Goal: Task Accomplishment & Management: Complete application form

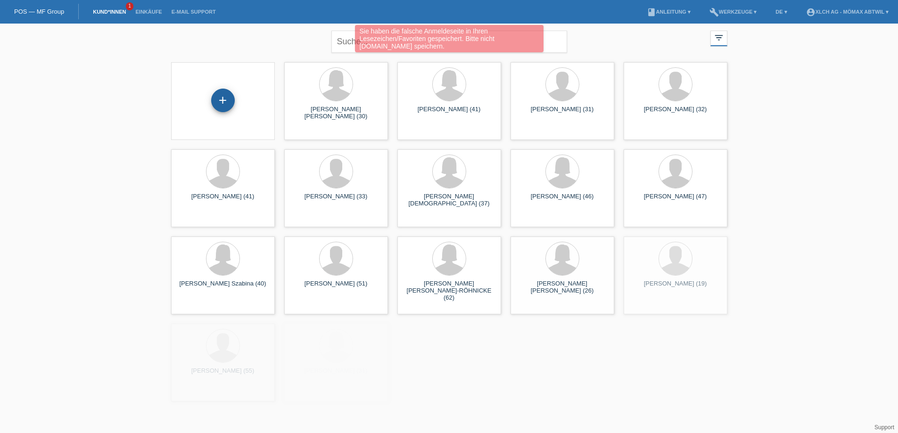
click at [227, 105] on div "+" at bounding box center [223, 101] width 24 height 24
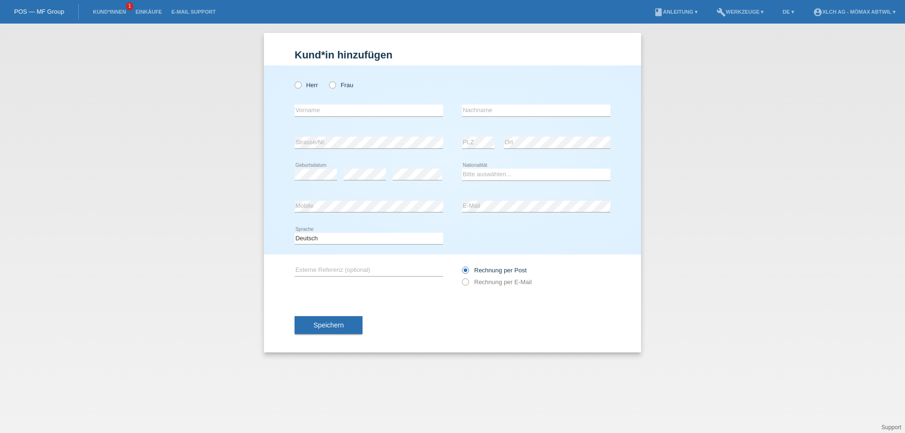
click at [106, 17] on li "Kund*innen 1" at bounding box center [109, 12] width 42 height 24
click at [106, 11] on link "Kund*innen" at bounding box center [109, 12] width 42 height 6
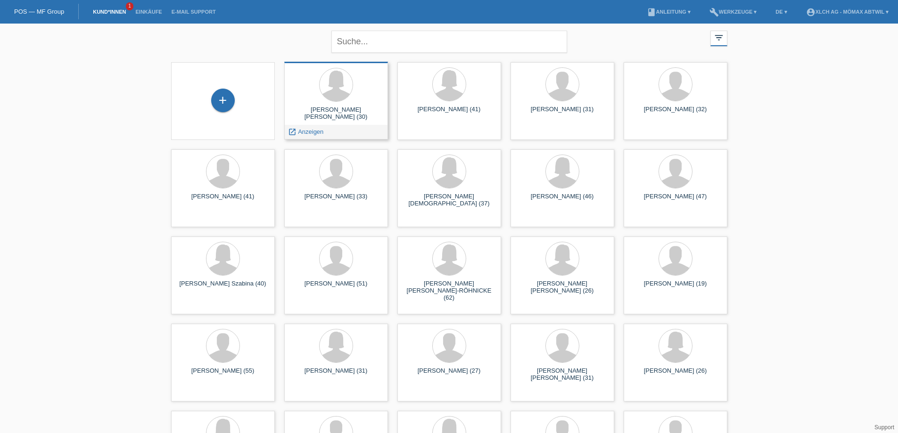
click at [349, 105] on div "NASRA HAMZA HUSSEIN (30) launch Anzeigen" at bounding box center [336, 101] width 104 height 78
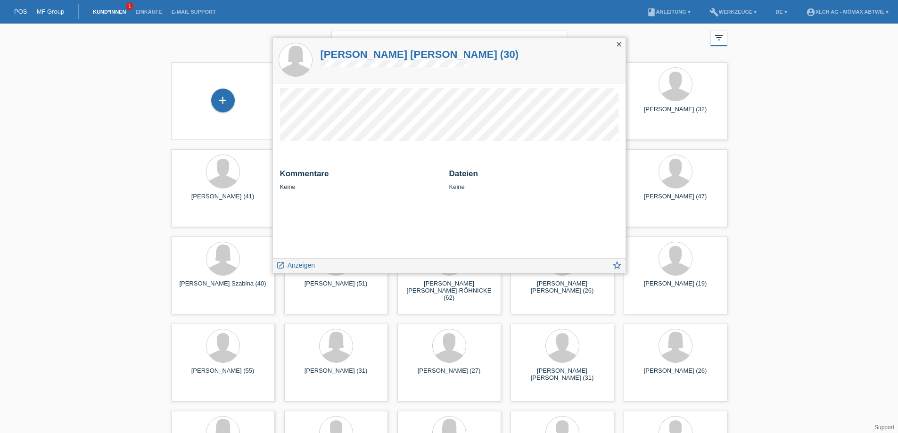
click at [617, 45] on icon "close" at bounding box center [619, 45] width 8 height 8
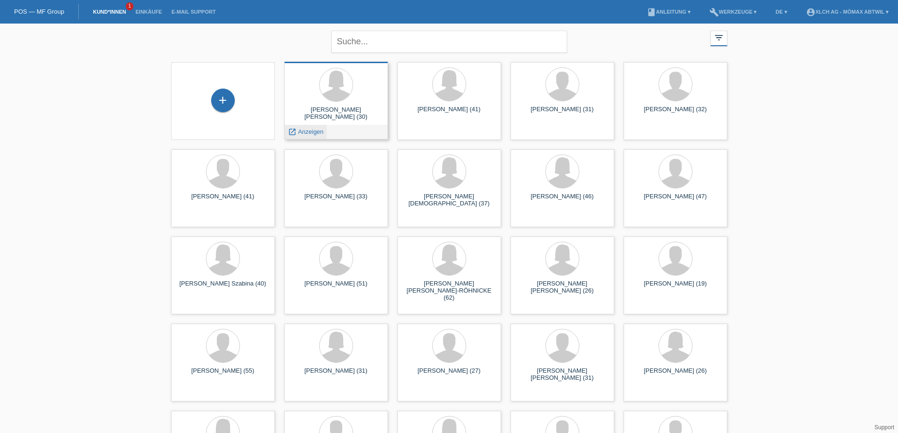
click at [313, 132] on span "Anzeigen" at bounding box center [310, 131] width 25 height 7
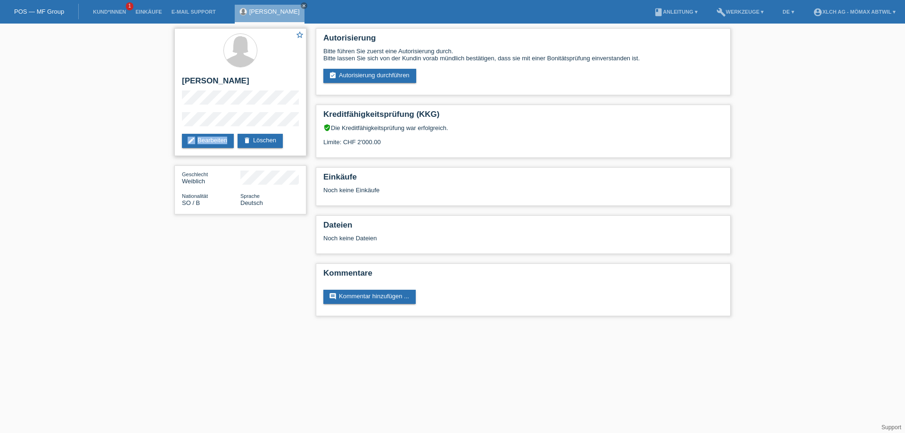
drag, startPoint x: 180, startPoint y: 124, endPoint x: 248, endPoint y: 130, distance: 68.5
click at [248, 130] on div "star_border [PERSON_NAME] edit Bearbeiten delete Löschen" at bounding box center [240, 92] width 132 height 128
click at [180, 123] on div "star_border NASRA HAMZA HUSSEIN edit Bearbeiten delete Löschen" at bounding box center [240, 92] width 132 height 128
click at [369, 73] on link "assignment_turned_in Autorisierung durchführen" at bounding box center [369, 76] width 93 height 14
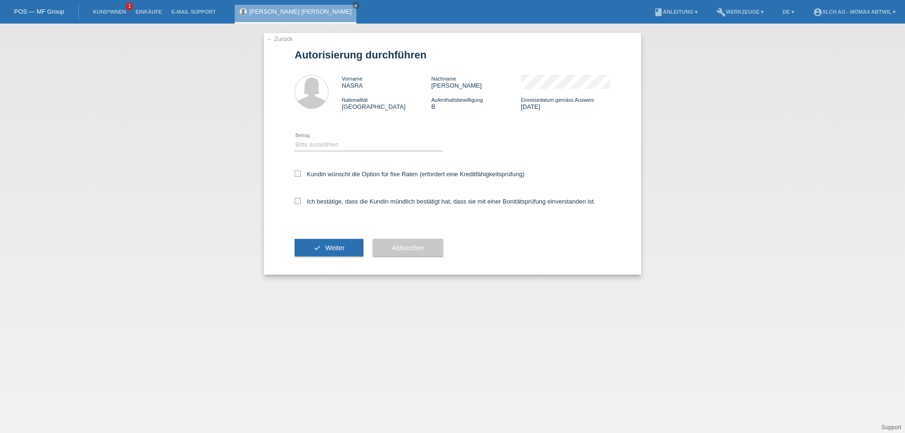
click at [277, 38] on link "← Zurück" at bounding box center [279, 38] width 26 height 7
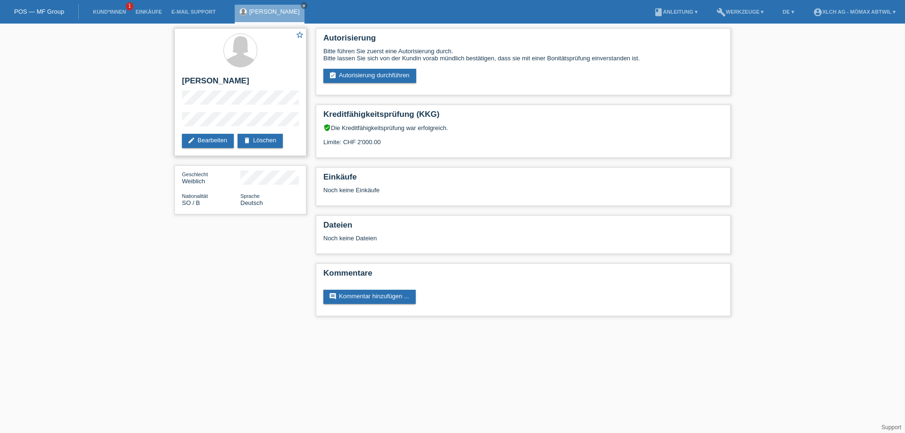
click at [263, 108] on div "star_border [PERSON_NAME] edit Bearbeiten delete Löschen" at bounding box center [240, 92] width 132 height 128
click at [354, 74] on link "assignment_turned_in Autorisierung durchführen" at bounding box center [369, 76] width 93 height 14
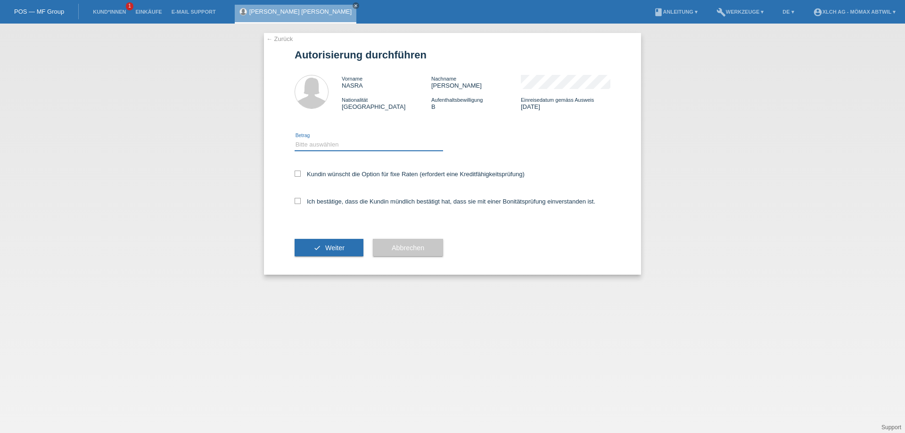
click at [325, 143] on select "Bitte auswählen CHF 1.00 - CHF 499.00 CHF 500.00 - CHF 1'999.00 CHF 2'000.00 - …" at bounding box center [369, 144] width 148 height 11
select select "3"
click at [295, 139] on select "Bitte auswählen CHF 1.00 - CHF 499.00 CHF 500.00 - CHF 1'999.00 CHF 2'000.00 - …" at bounding box center [369, 144] width 148 height 11
click at [300, 201] on icon at bounding box center [298, 201] width 6 height 6
click at [300, 201] on input "Ich bestätige, dass die Kundin mündlich bestätigt hat, dass sie mit einer Bonit…" at bounding box center [298, 201] width 6 height 6
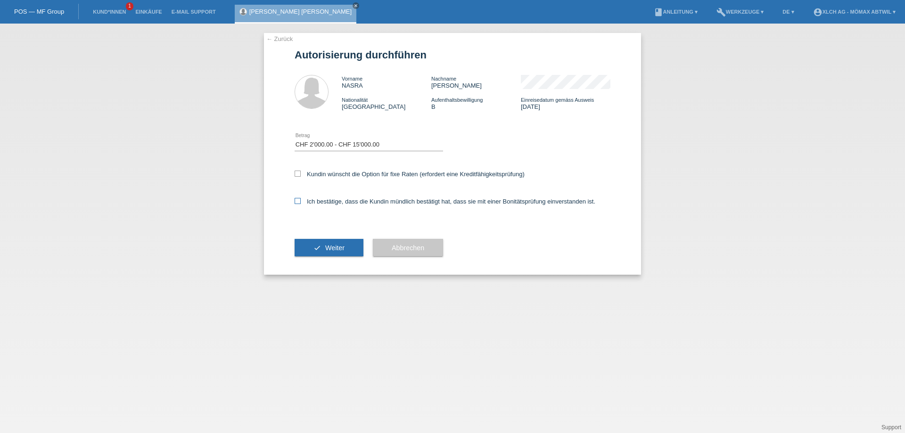
checkbox input "true"
click at [343, 243] on button "check Weiter" at bounding box center [329, 248] width 69 height 18
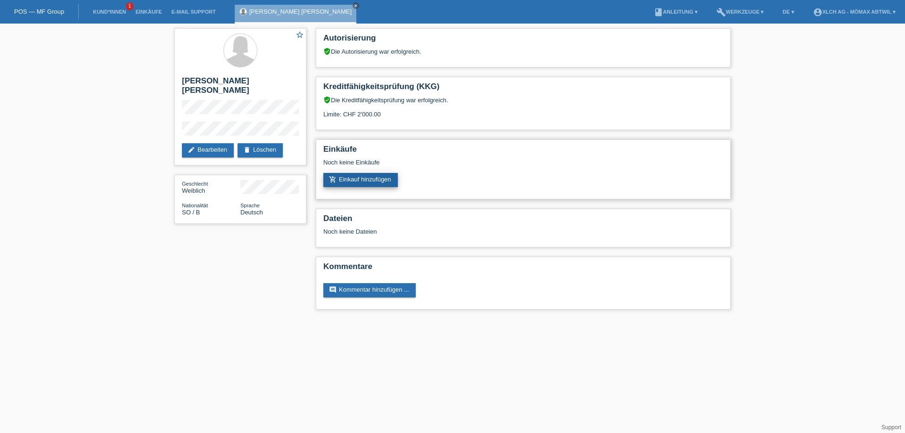
click at [378, 180] on link "add_shopping_cart Einkauf hinzufügen" at bounding box center [360, 180] width 74 height 14
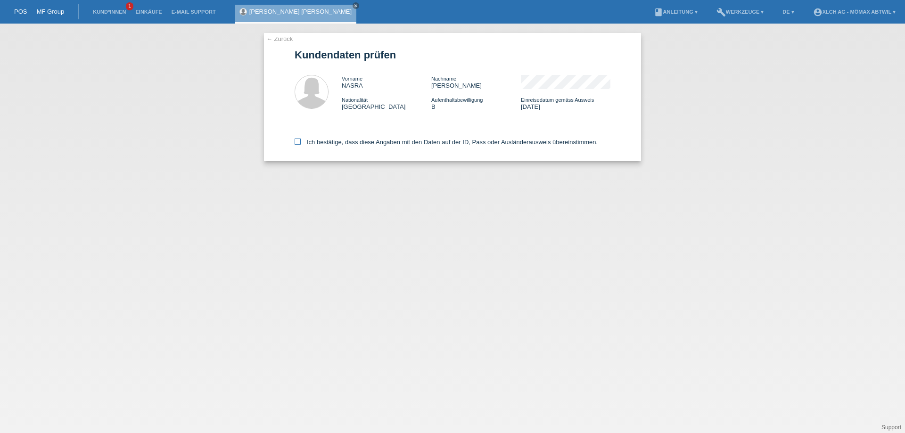
click at [299, 143] on icon at bounding box center [298, 142] width 6 height 6
click at [299, 143] on input "Ich bestätige, dass diese Angaben mit den Daten auf der ID, Pass oder Ausländer…" at bounding box center [298, 142] width 6 height 6
checkbox input "true"
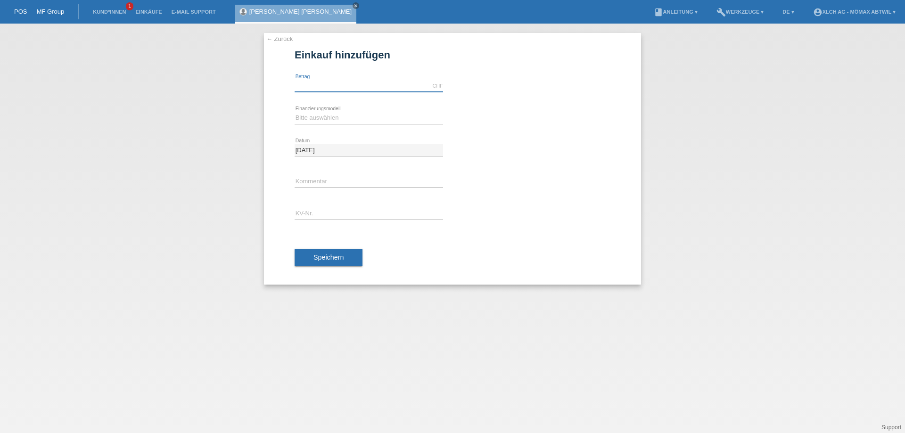
click at [316, 86] on input "text" at bounding box center [369, 86] width 148 height 12
type input "1758.20"
click at [345, 115] on select "Bitte auswählen Kauf auf Rechnung mit Teilzahlungsoption Fixe Raten - Zinsübern…" at bounding box center [369, 117] width 148 height 11
select select "112"
click at [295, 112] on select "Bitte auswählen Kauf auf Rechnung mit Teilzahlungsoption Fixe Raten - Zinsübern…" at bounding box center [369, 117] width 148 height 11
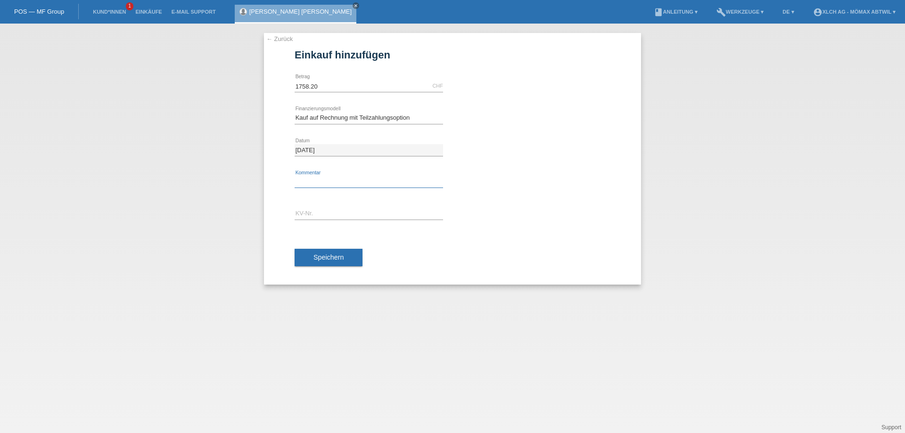
click at [334, 177] on input "text" at bounding box center [369, 182] width 148 height 12
type input "2N4W"
click at [354, 217] on input "text" at bounding box center [369, 214] width 148 height 12
type input "AGNH2H"
click at [308, 258] on button "Speichern" at bounding box center [329, 258] width 68 height 18
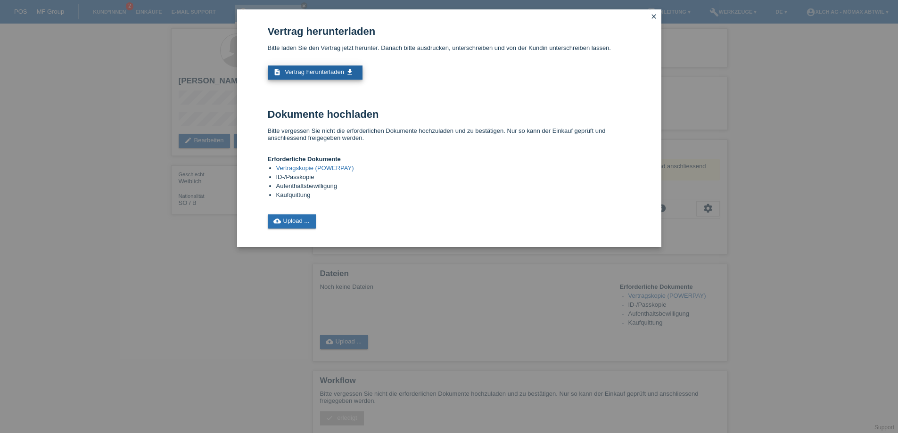
click at [291, 71] on span "Vertrag herunterladen" at bounding box center [314, 71] width 59 height 7
click at [298, 220] on link "cloud_upload Upload ..." at bounding box center [292, 221] width 49 height 14
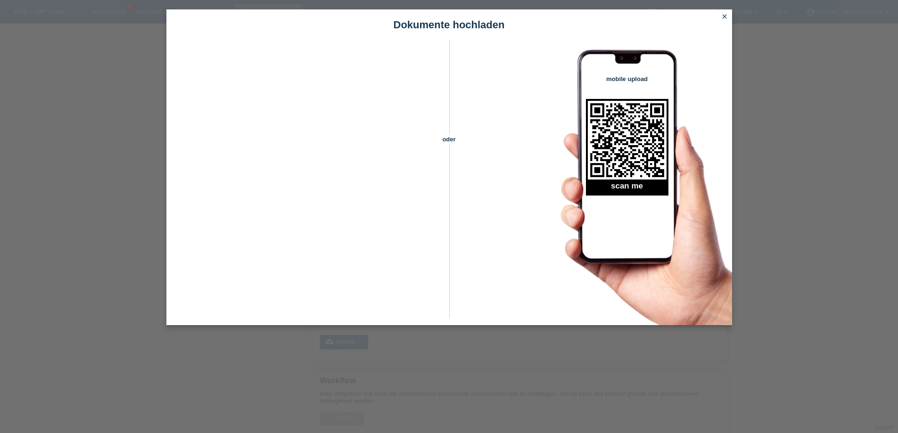
click at [728, 15] on icon "close" at bounding box center [725, 17] width 8 height 8
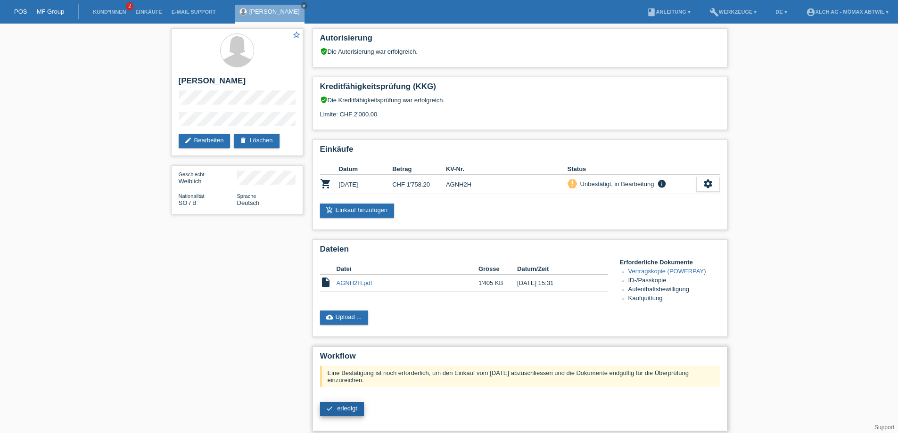
click at [350, 408] on span "erledigt" at bounding box center [347, 408] width 20 height 7
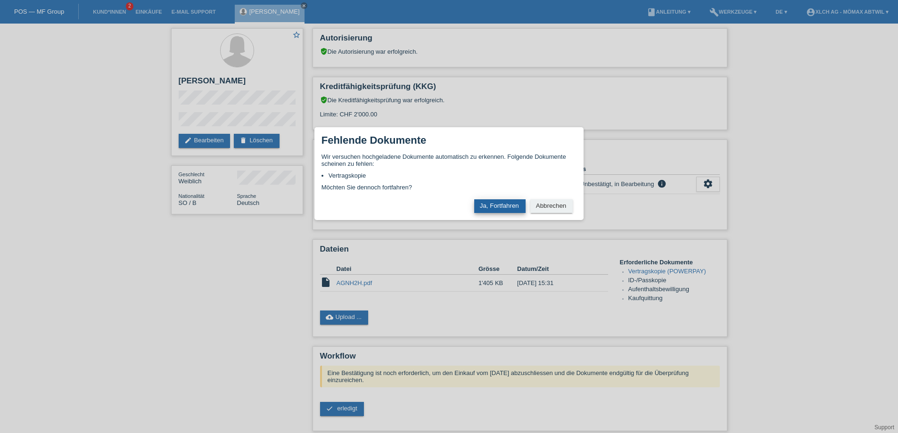
click at [493, 209] on button "Ja, Fortfahren" at bounding box center [499, 206] width 51 height 14
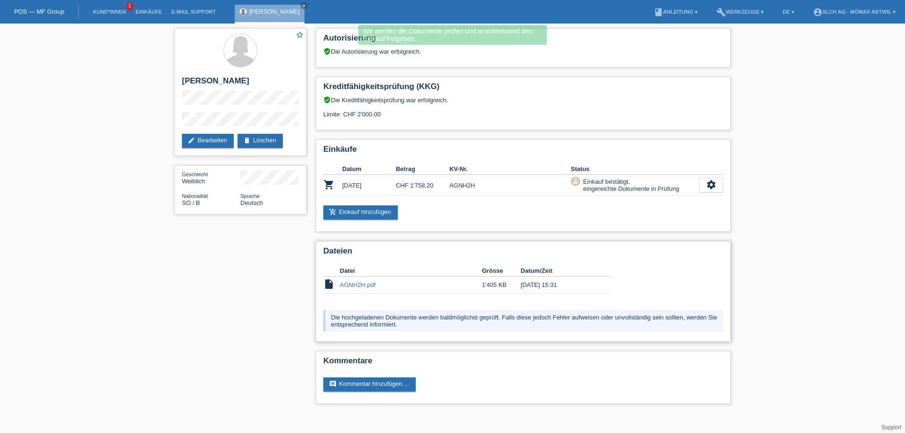
click at [356, 282] on link "AGNH2H.pdf" at bounding box center [358, 284] width 36 height 7
